Goal: Complete application form

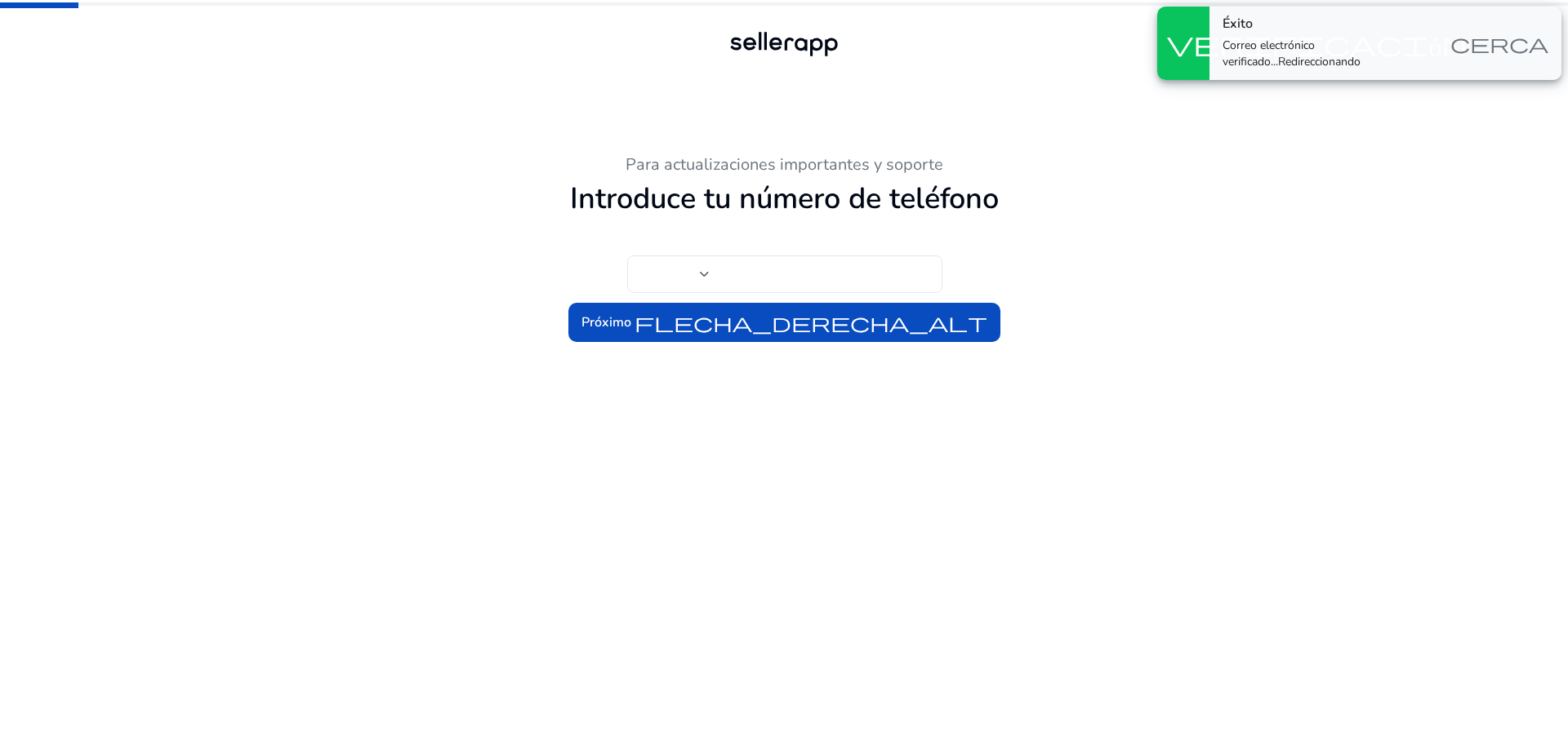
type input "***"
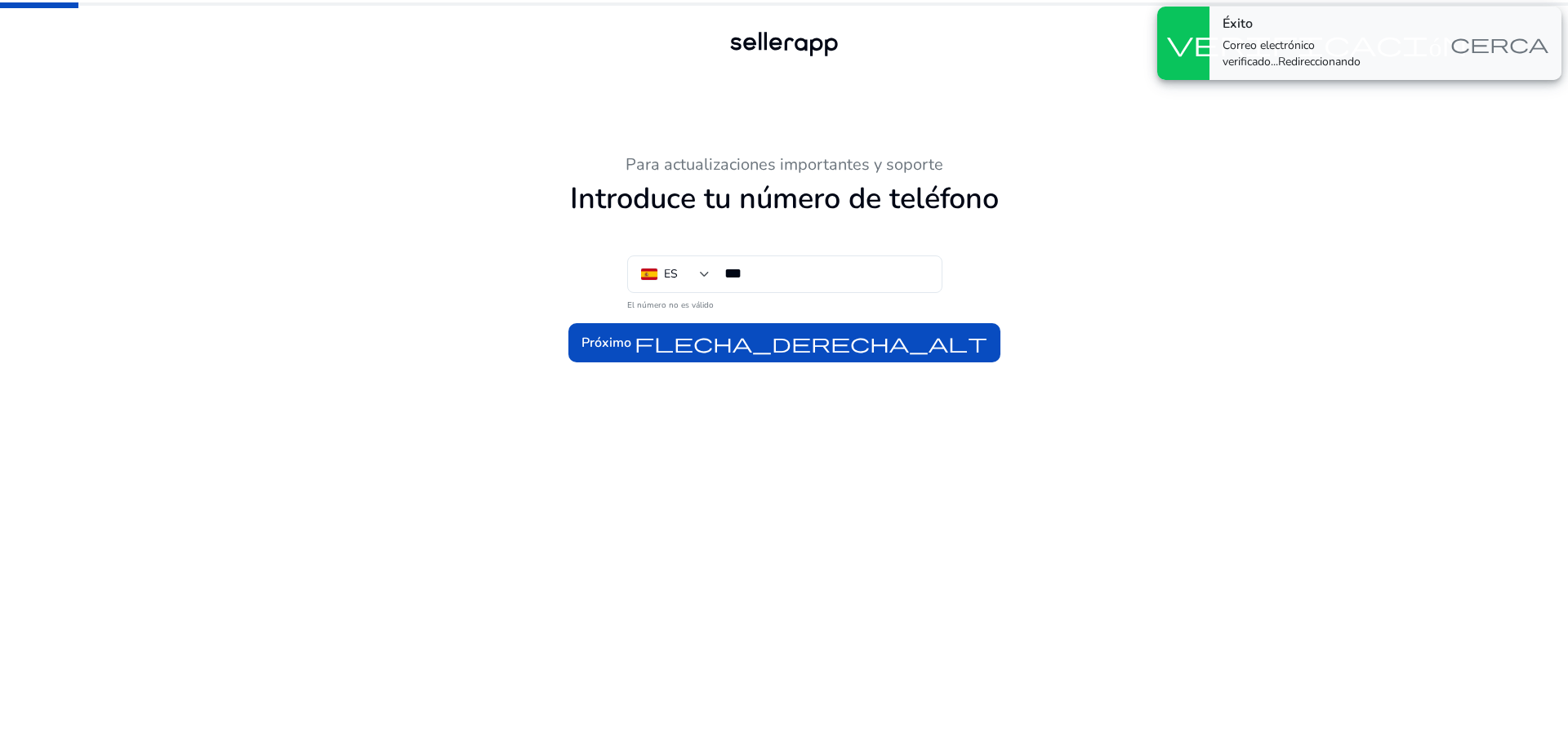
click at [1269, 254] on div "Para actualizaciones importantes y soporte Introduce tu número de teléfono ES *…" at bounding box center [784, 375] width 1568 height 750
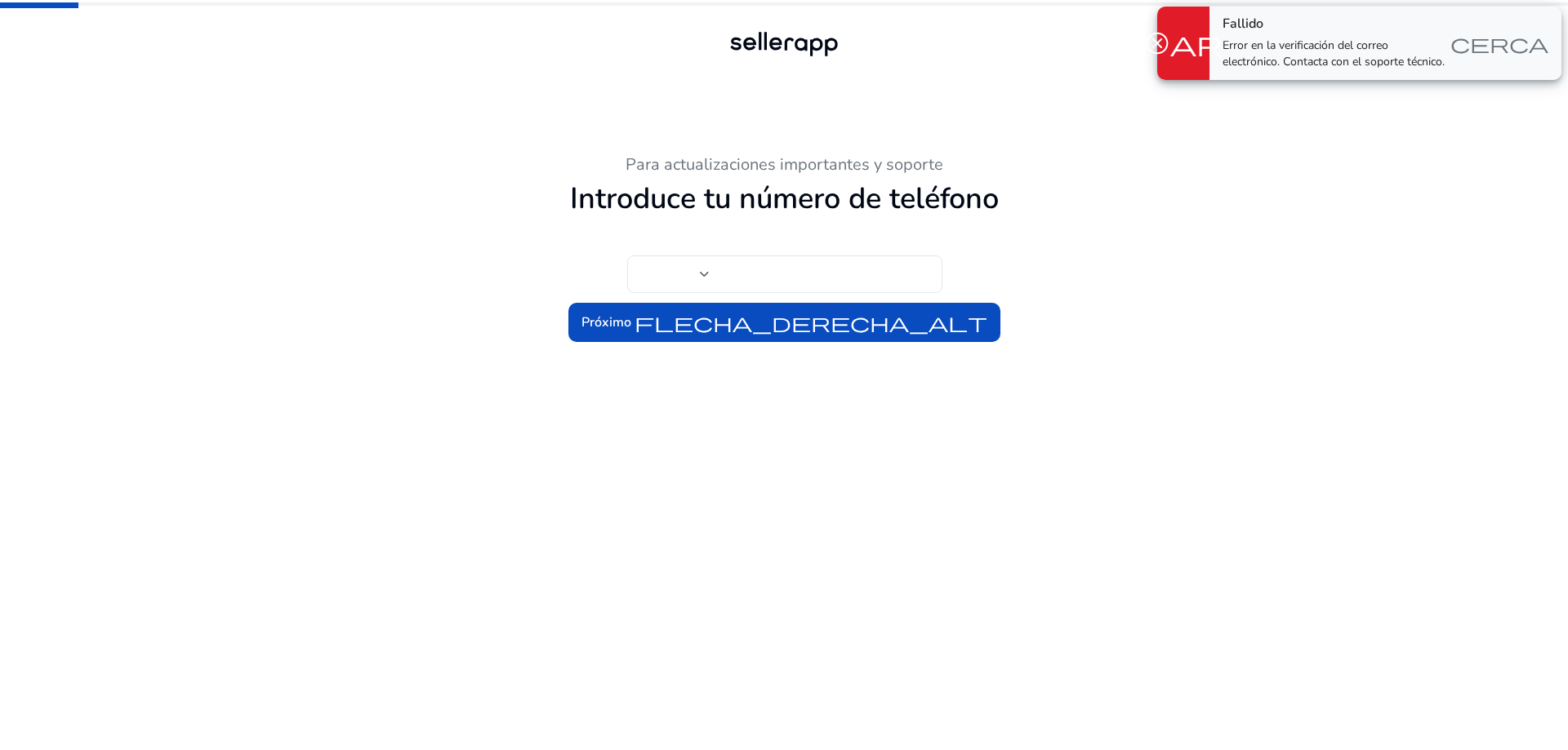
type input "***"
